Goal: Task Accomplishment & Management: Use online tool/utility

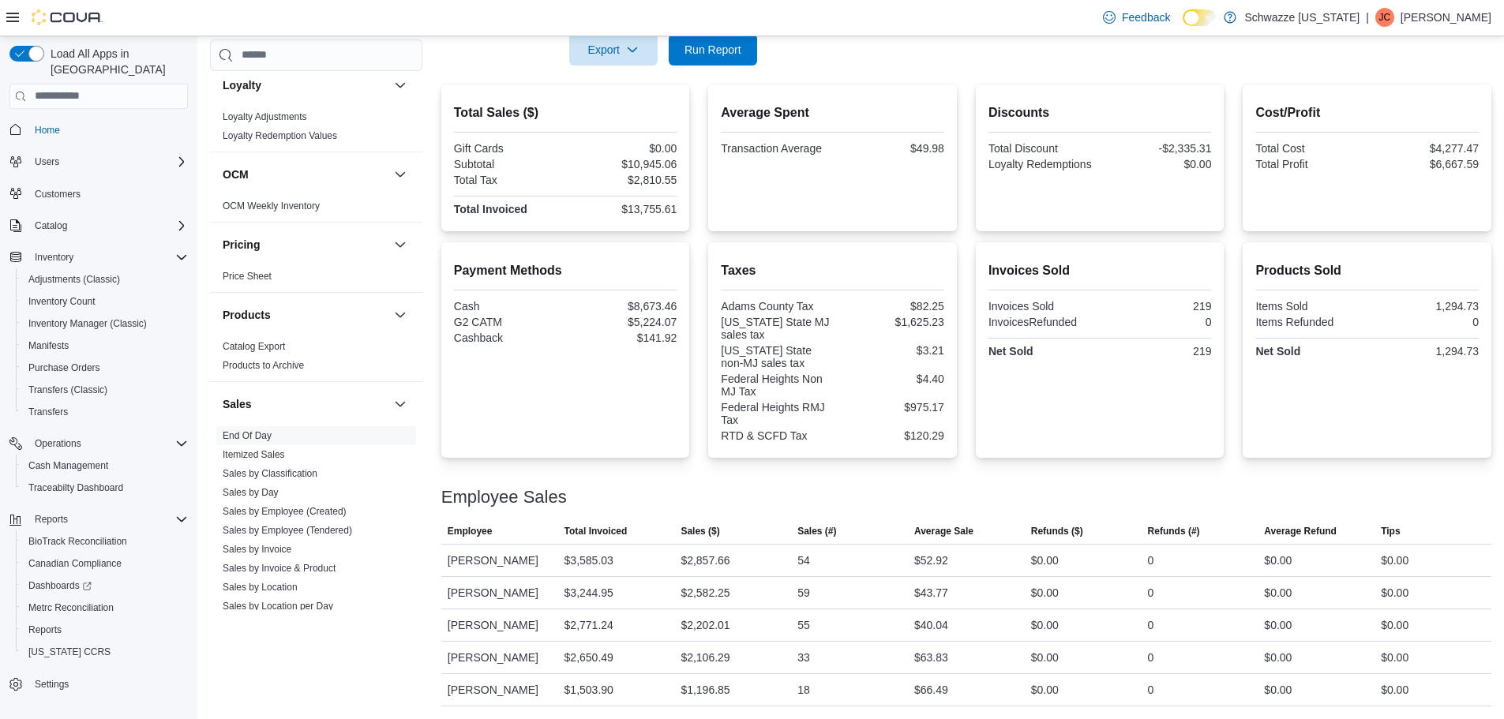
scroll to position [13, 0]
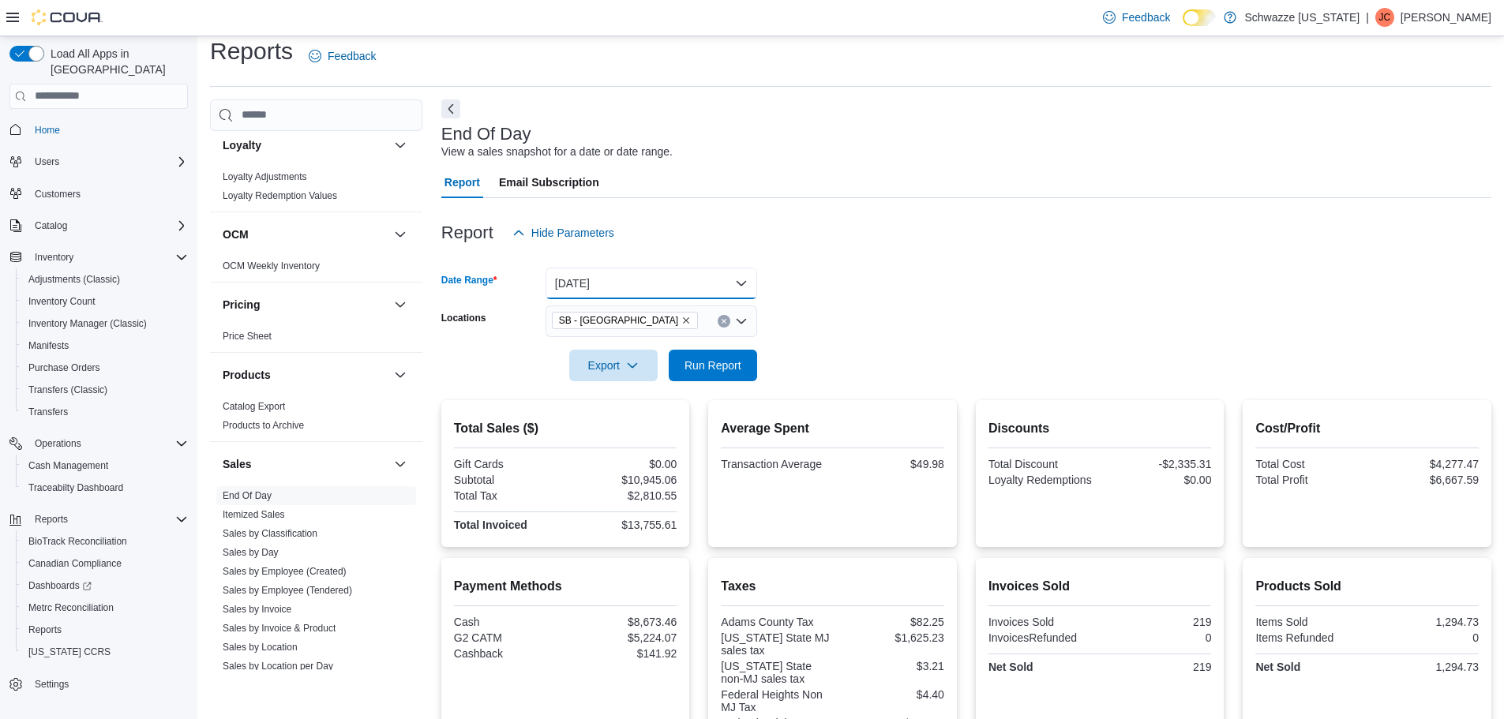
click at [688, 275] on button "Yesterday" at bounding box center [651, 284] width 212 height 32
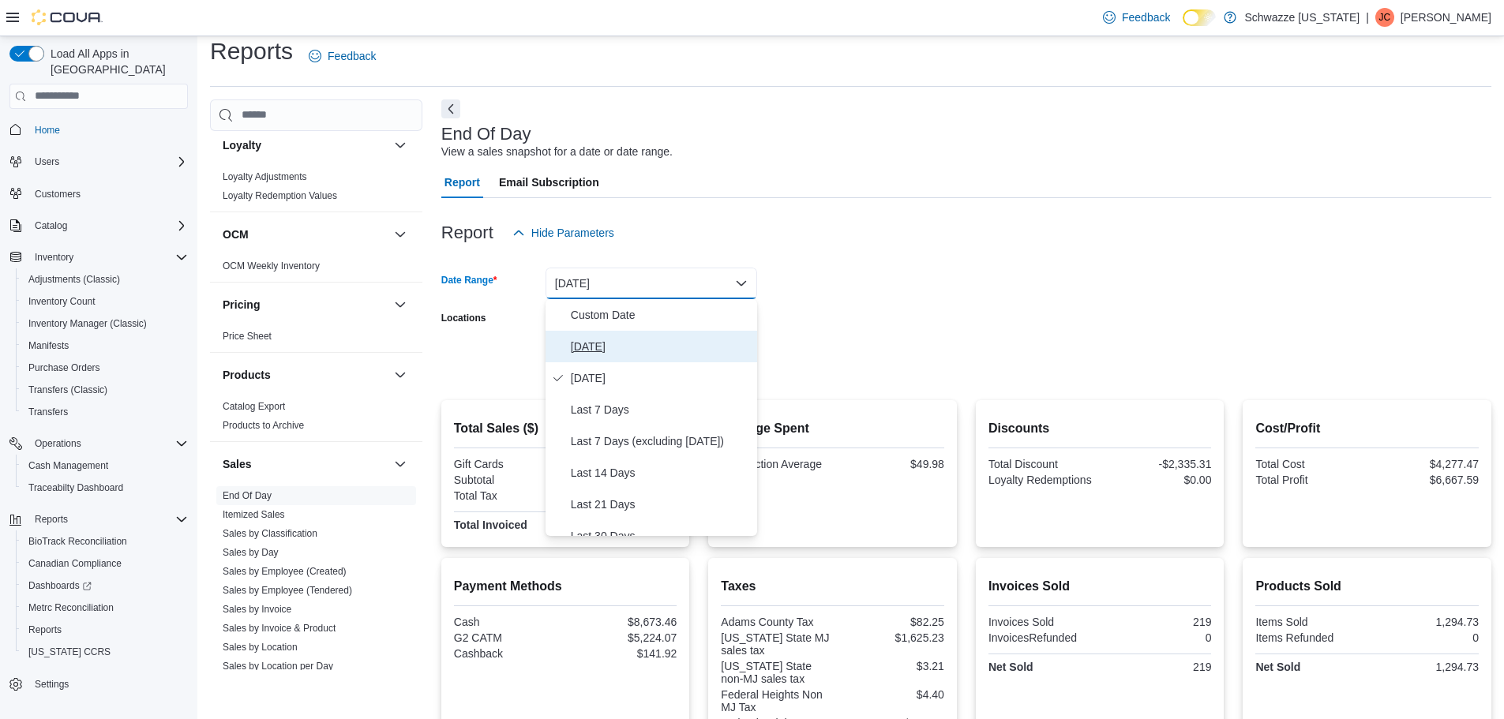
click at [603, 350] on span "Today" at bounding box center [661, 346] width 180 height 19
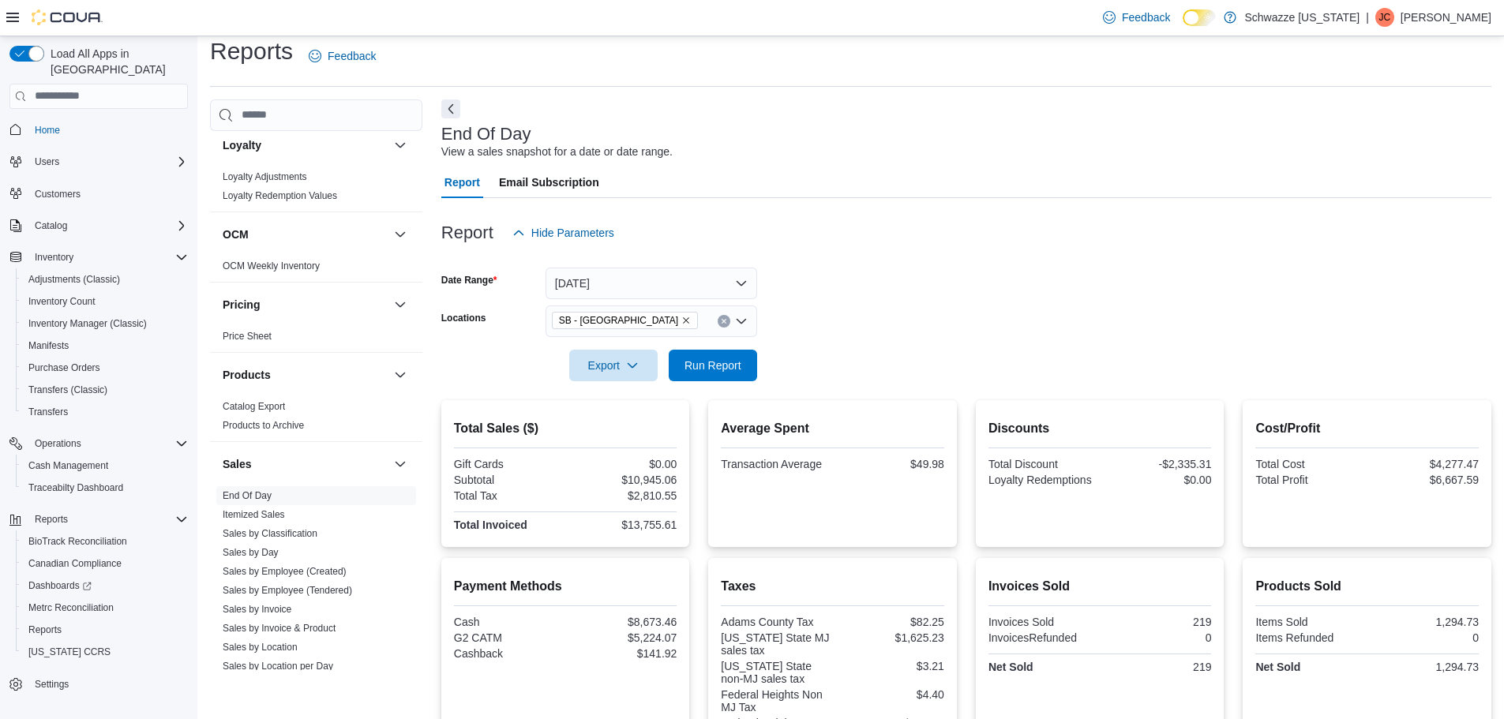
click at [864, 242] on div "Report Hide Parameters" at bounding box center [966, 233] width 1050 height 32
click at [722, 362] on span "Run Report" at bounding box center [712, 365] width 57 height 16
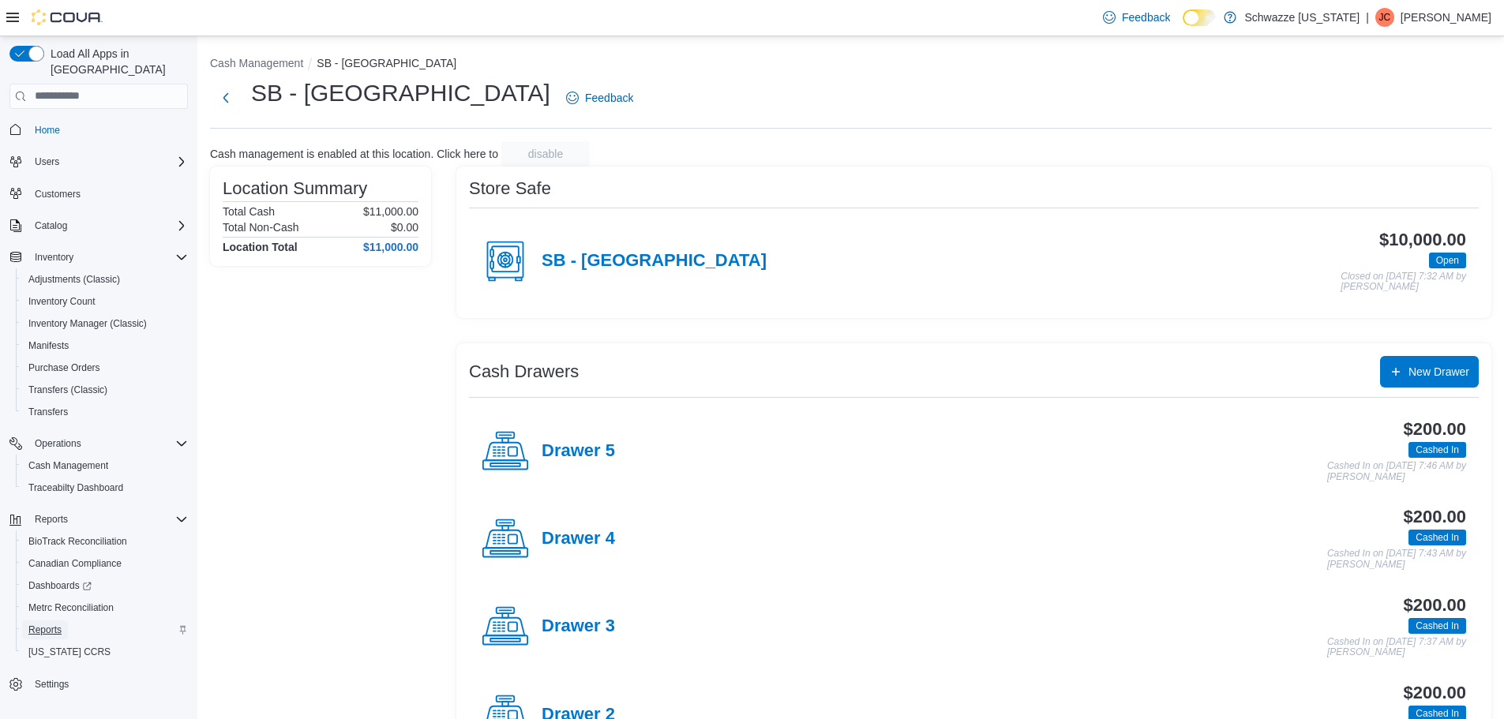
click at [58, 624] on span "Reports" at bounding box center [44, 630] width 33 height 13
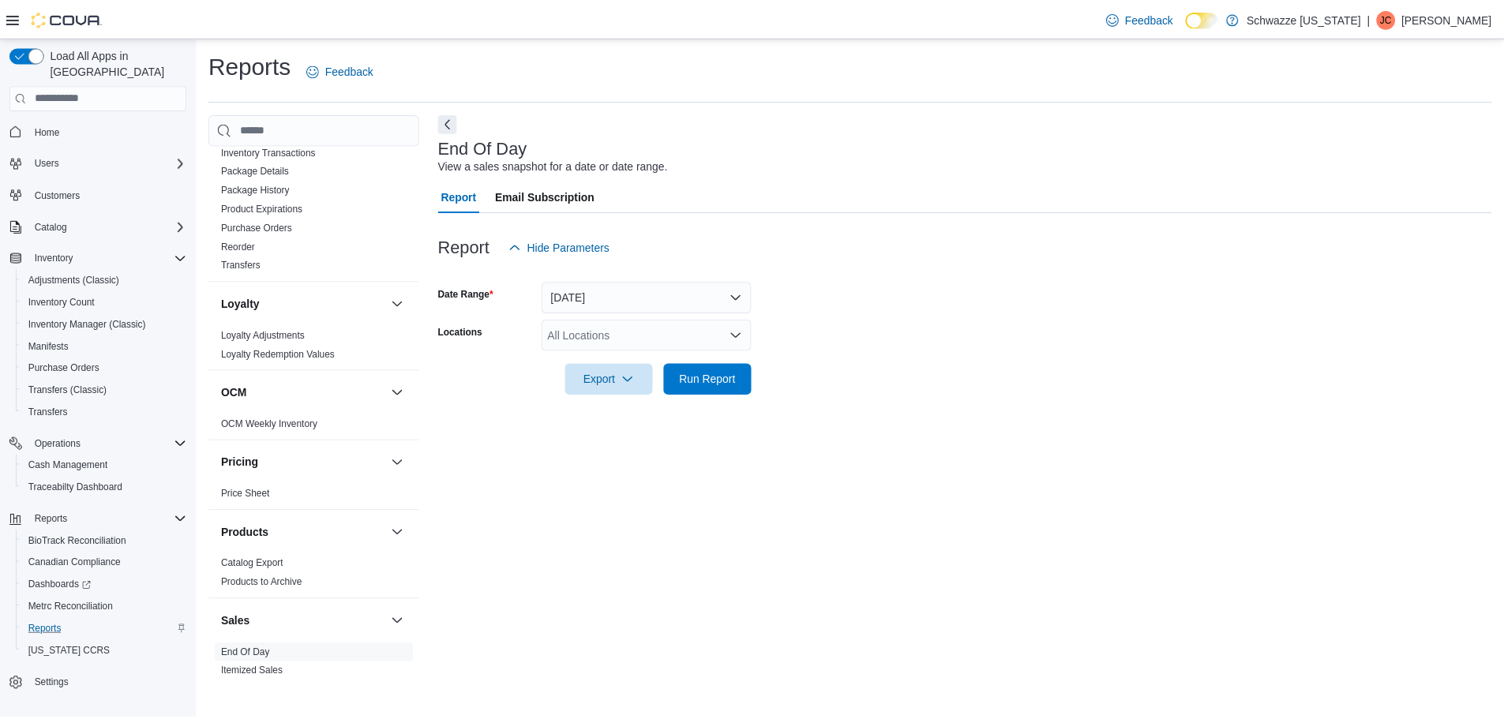
scroll to position [947, 0]
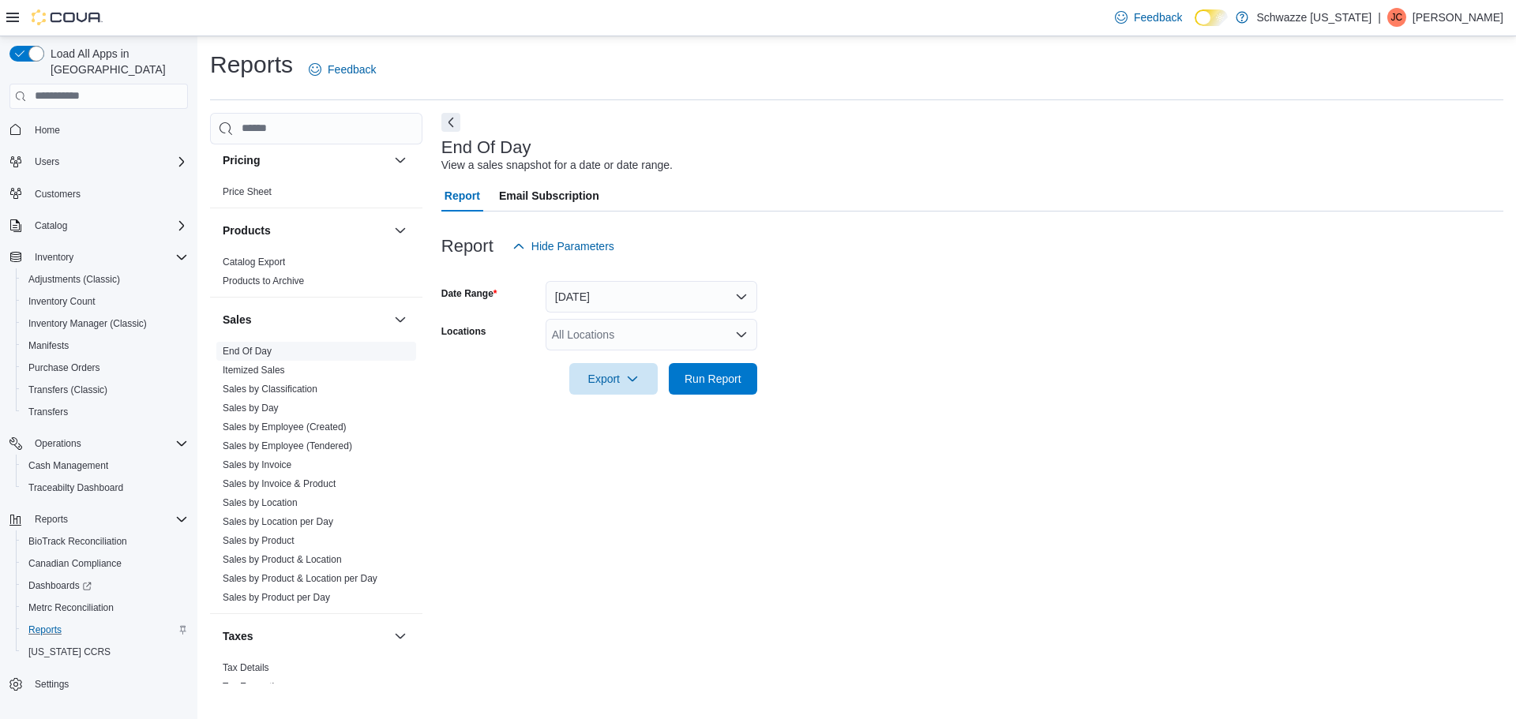
click at [225, 350] on link "End Of Day" at bounding box center [247, 351] width 49 height 11
click at [621, 340] on div "All Locations" at bounding box center [651, 335] width 212 height 32
type input "***"
click at [618, 362] on span "SB - Federal Heights" at bounding box center [657, 362] width 140 height 16
click at [797, 354] on div at bounding box center [972, 356] width 1062 height 13
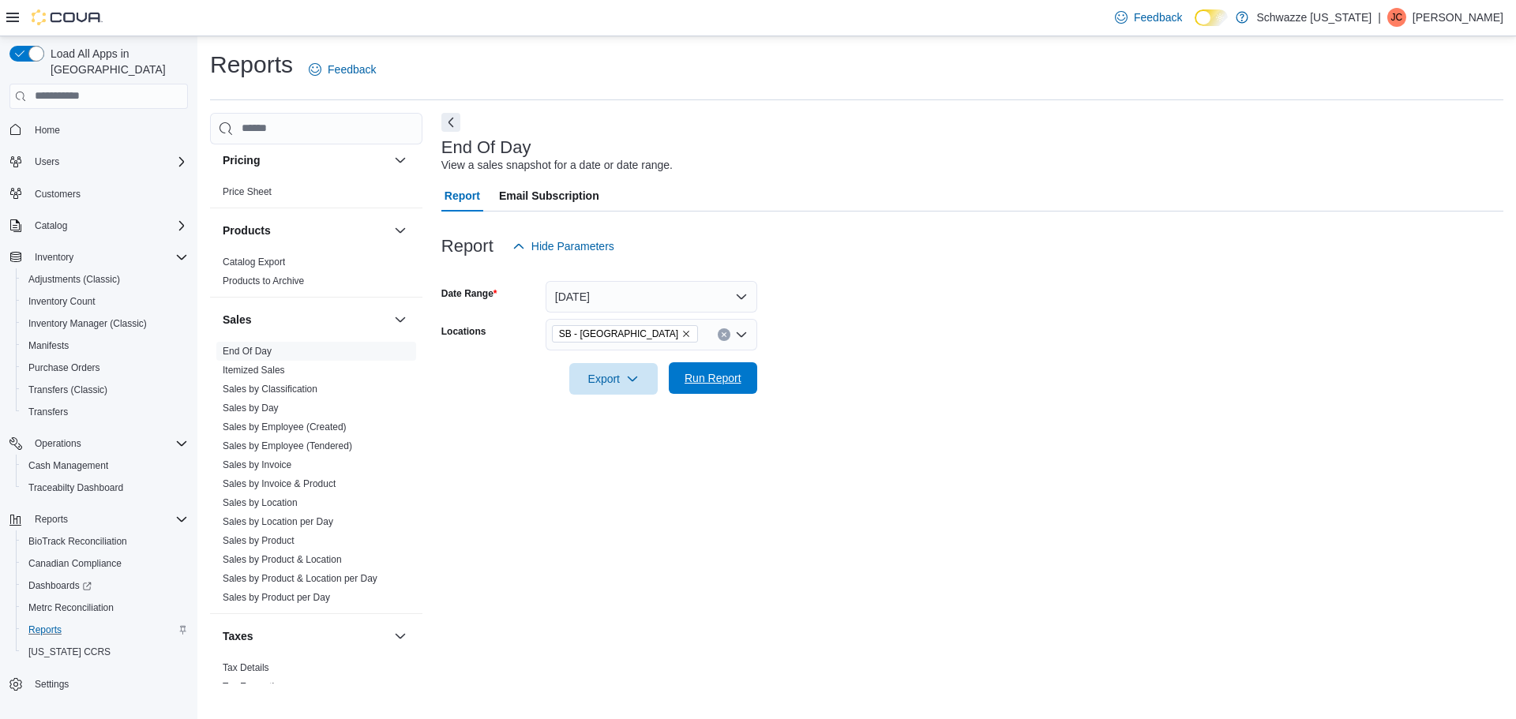
click at [709, 380] on span "Run Report" at bounding box center [712, 378] width 57 height 16
